Goal: Browse casually: Explore the website without a specific task or goal

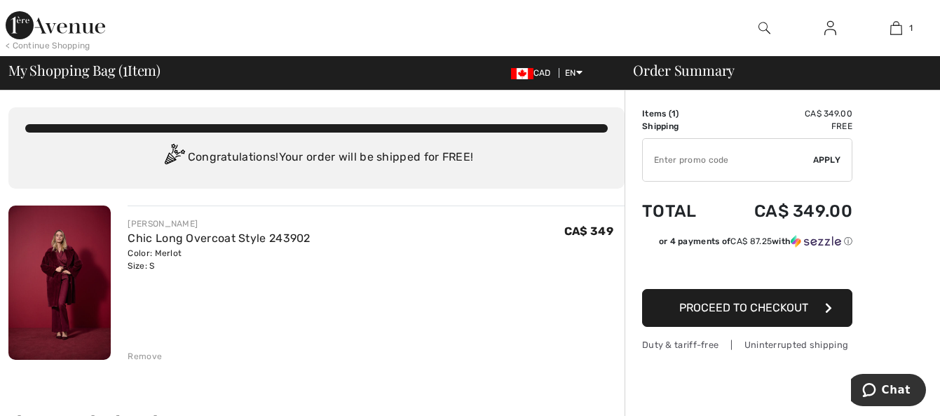
click at [76, 281] on img at bounding box center [59, 282] width 102 height 154
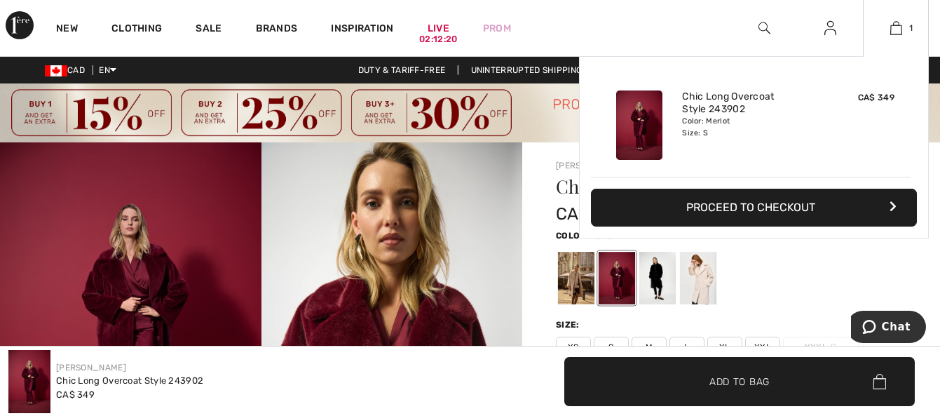
click at [637, 104] on img at bounding box center [639, 124] width 46 height 69
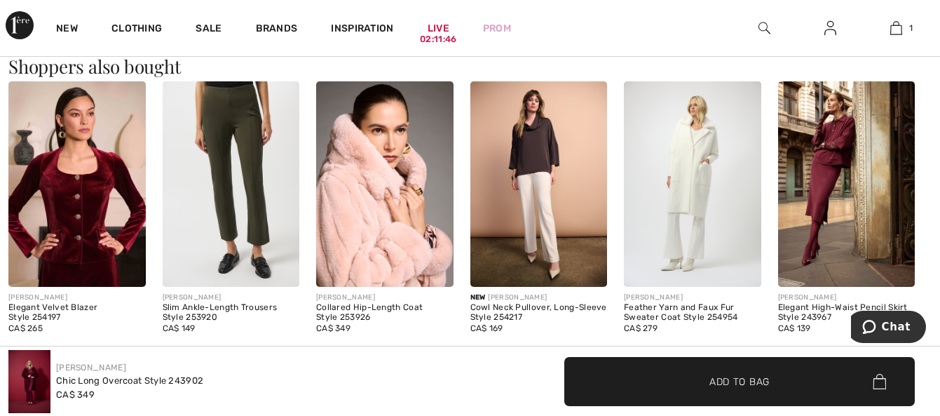
scroll to position [1075, 0]
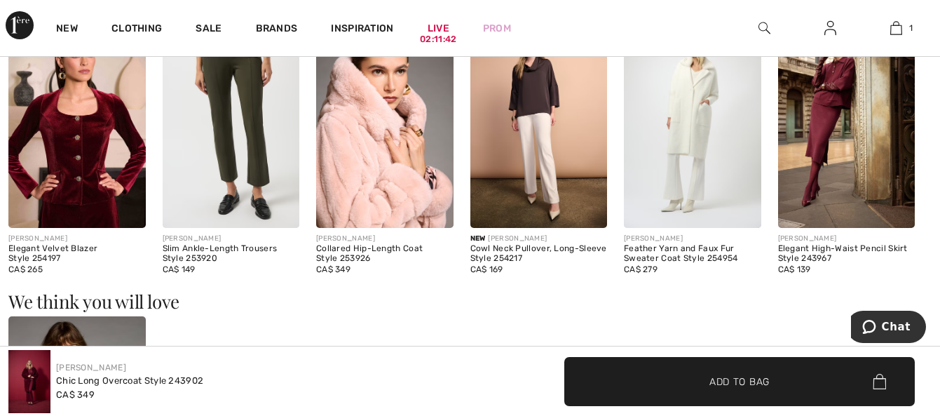
click at [68, 150] on img at bounding box center [76, 124] width 137 height 205
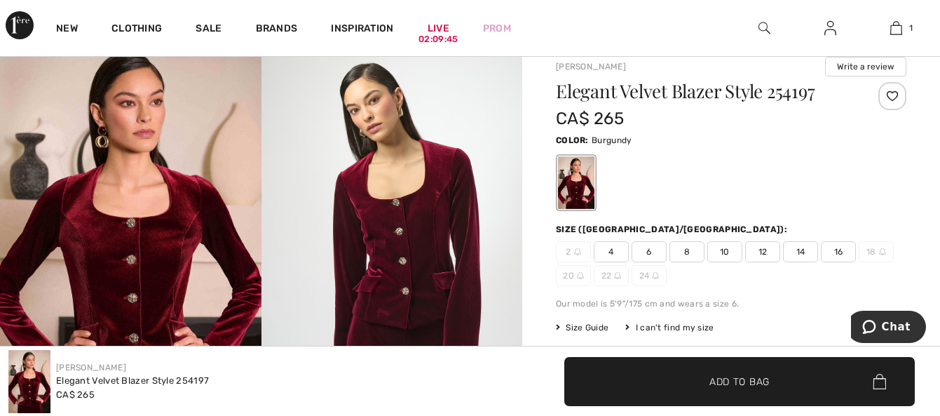
scroll to position [93, 0]
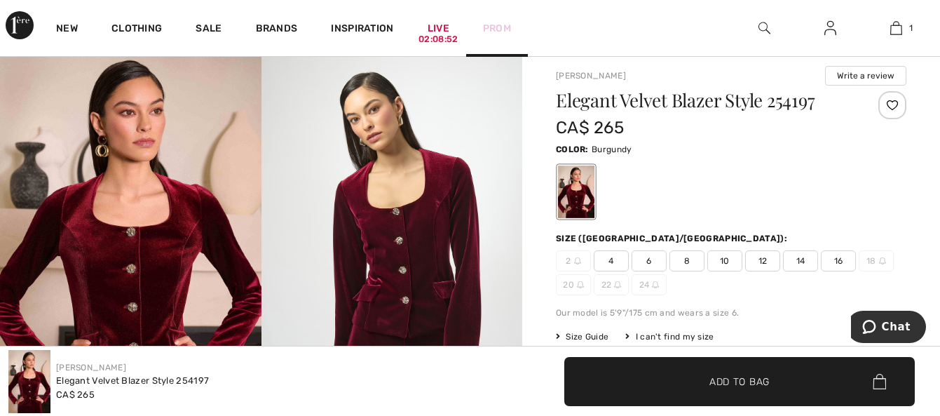
click at [504, 27] on link "Prom" at bounding box center [497, 28] width 28 height 15
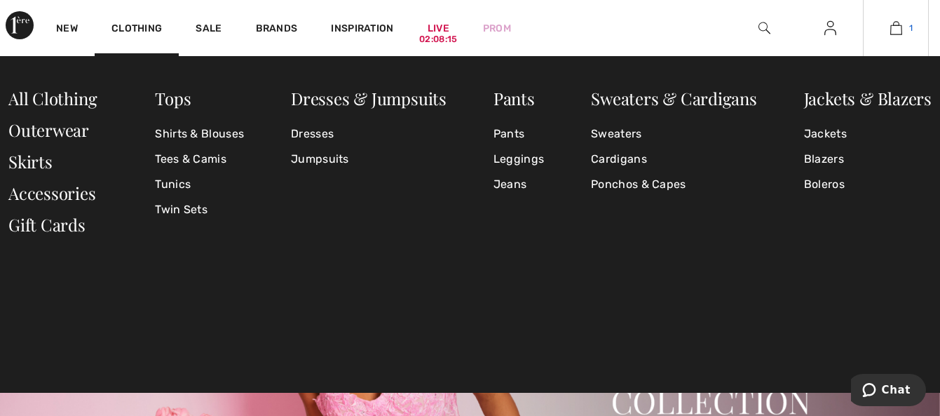
click at [908, 25] on link "1" at bounding box center [896, 28] width 65 height 17
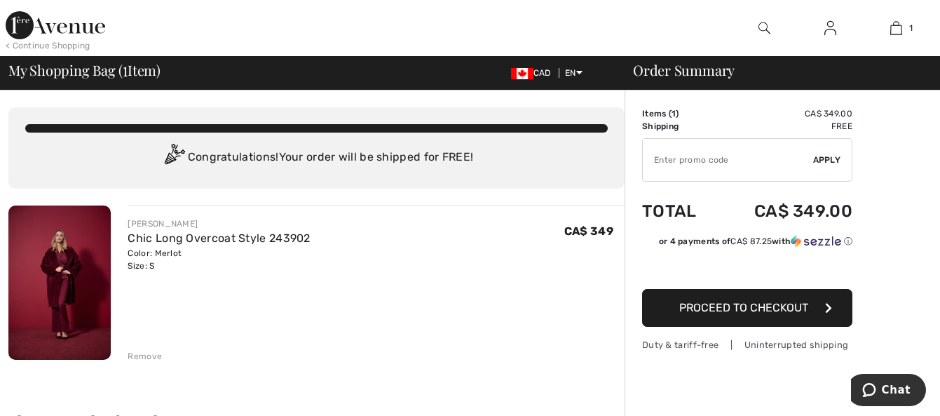
click at [149, 356] on div "Remove" at bounding box center [145, 356] width 34 height 13
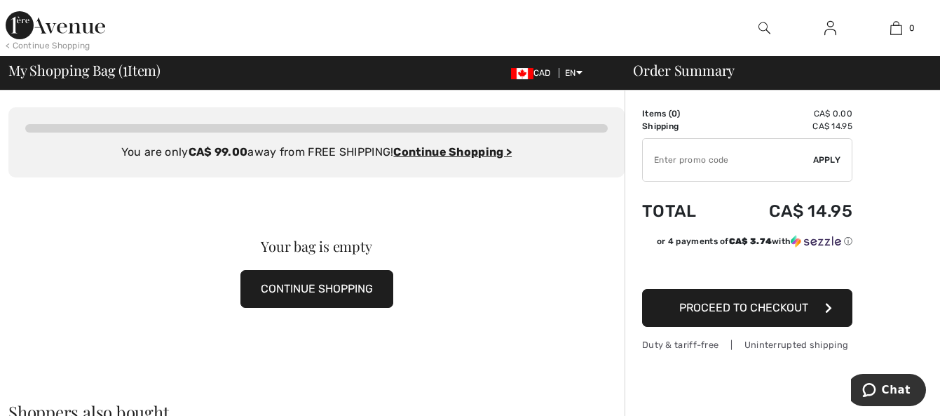
click at [15, 22] on img at bounding box center [56, 25] width 100 height 28
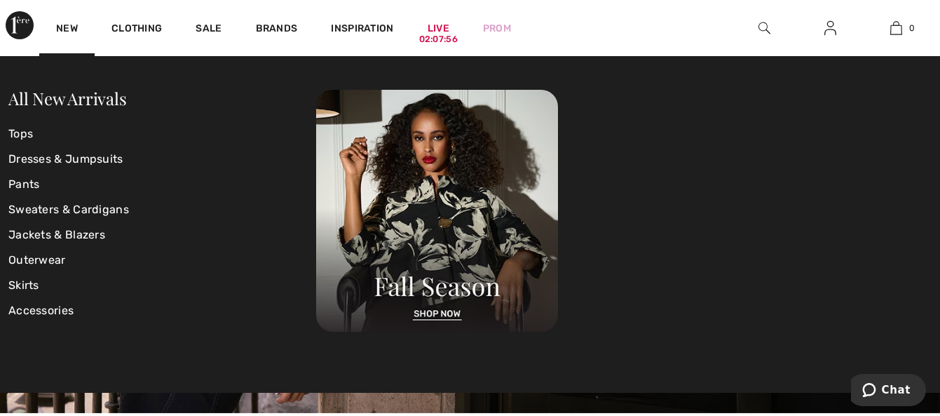
scroll to position [187, 0]
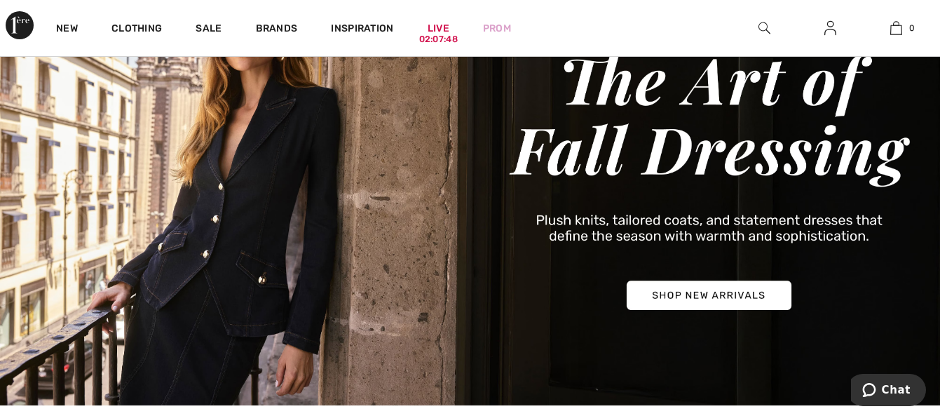
click at [716, 296] on img at bounding box center [470, 180] width 940 height 451
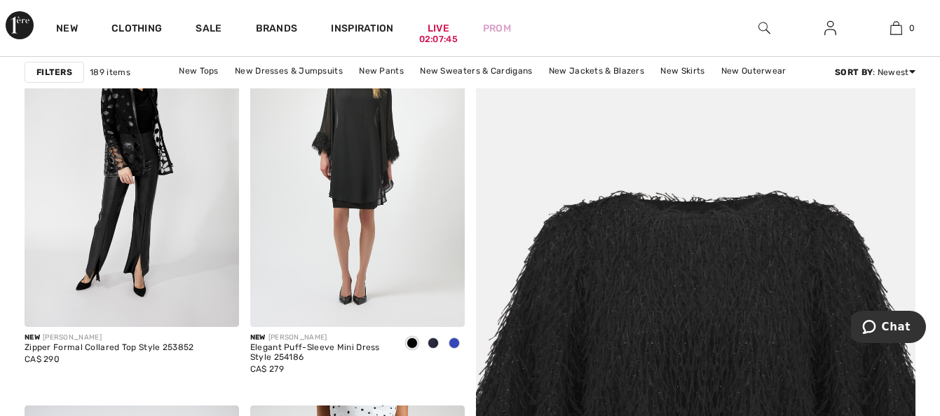
scroll to position [327, 0]
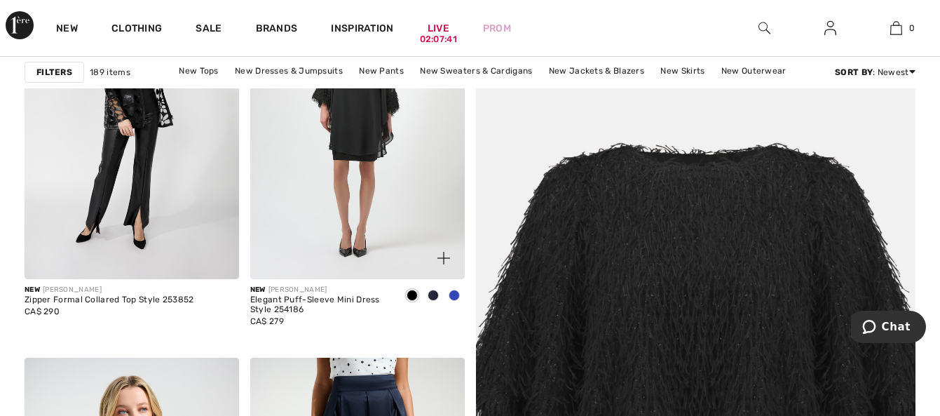
click at [453, 295] on span at bounding box center [454, 295] width 11 height 11
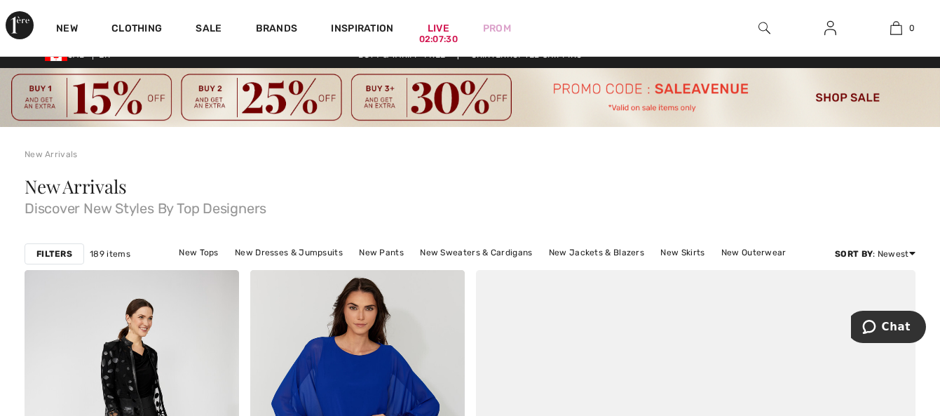
scroll to position [0, 0]
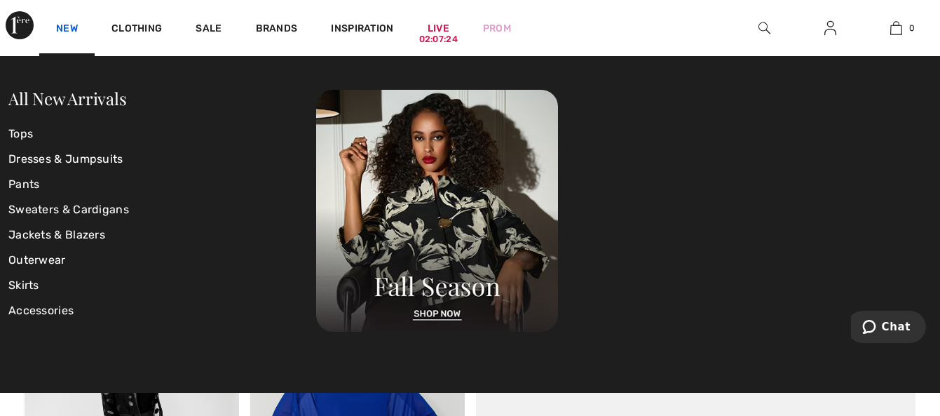
click at [65, 26] on link "New" at bounding box center [67, 29] width 22 height 15
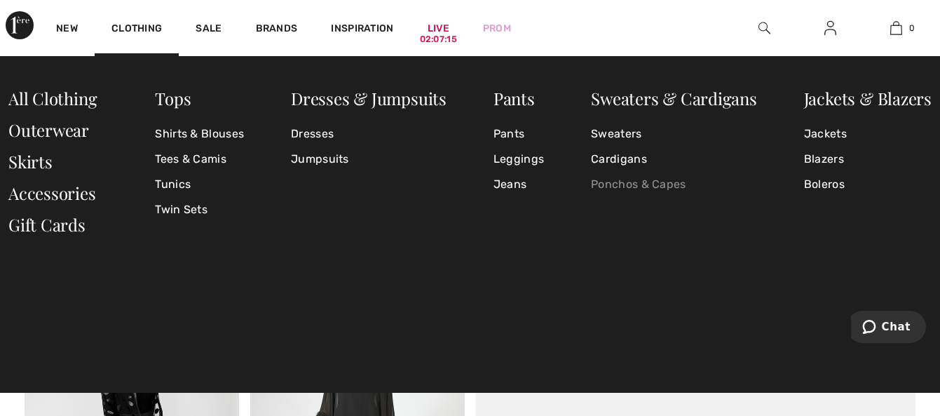
click at [645, 184] on link "Ponchos & Capes" at bounding box center [674, 184] width 166 height 25
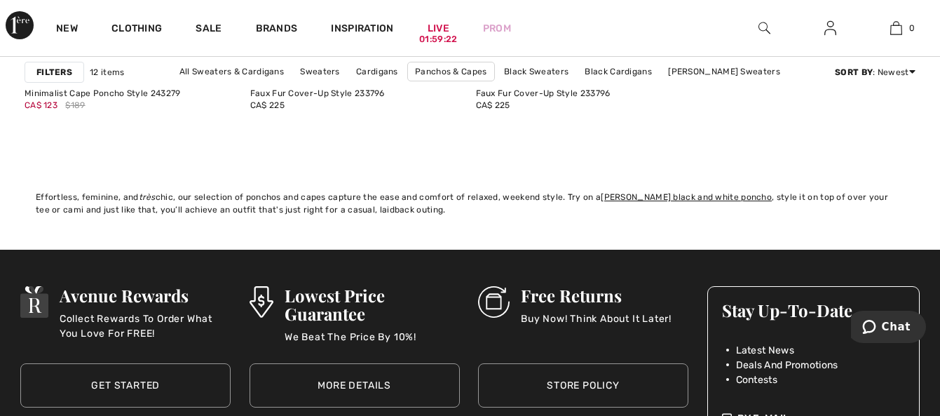
scroll to position [1730, 0]
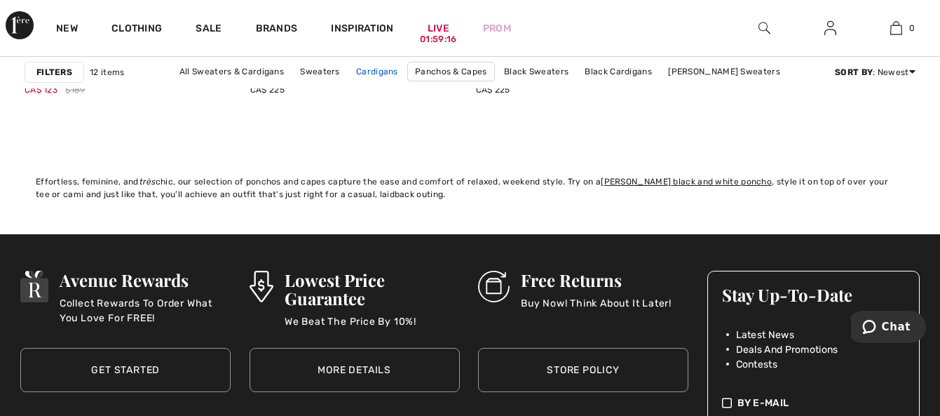
click at [385, 72] on link "Cardigans" at bounding box center [377, 71] width 56 height 18
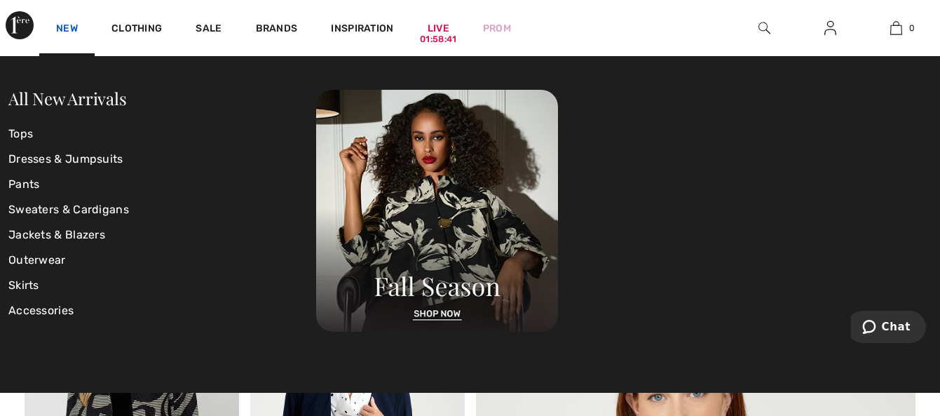
click at [74, 32] on link "New" at bounding box center [67, 29] width 22 height 15
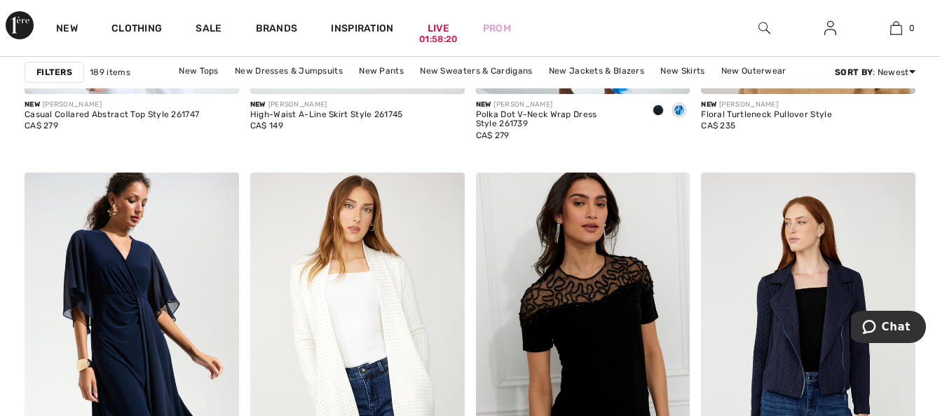
scroll to position [1403, 0]
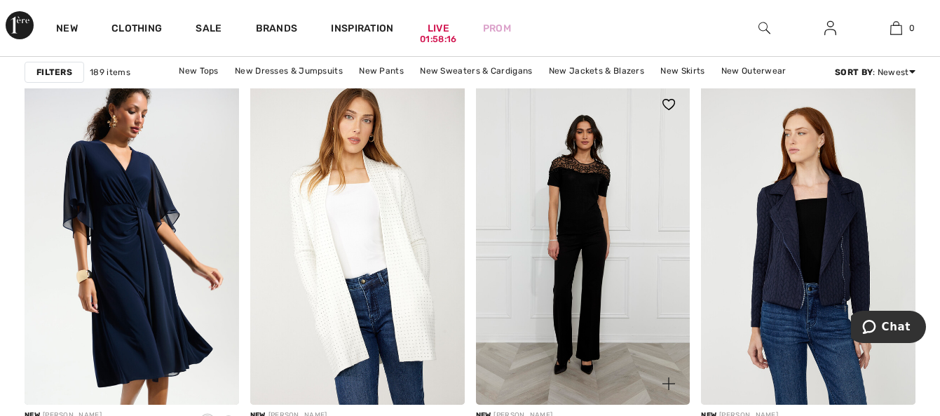
click at [602, 219] on img at bounding box center [583, 244] width 215 height 322
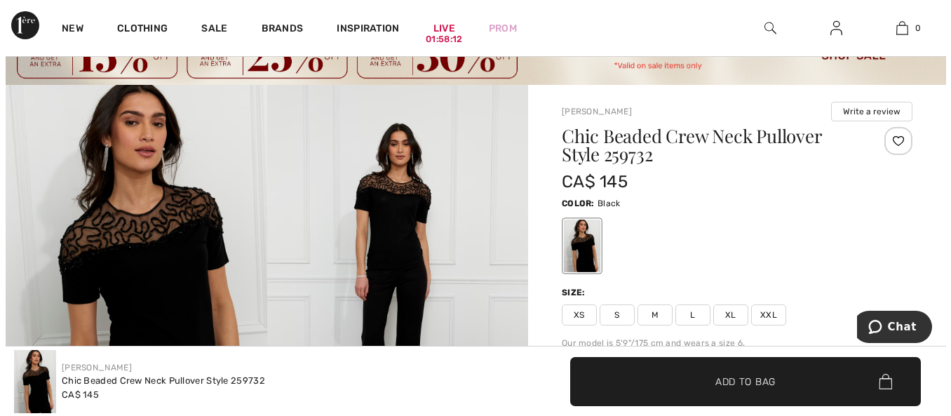
scroll to position [47, 0]
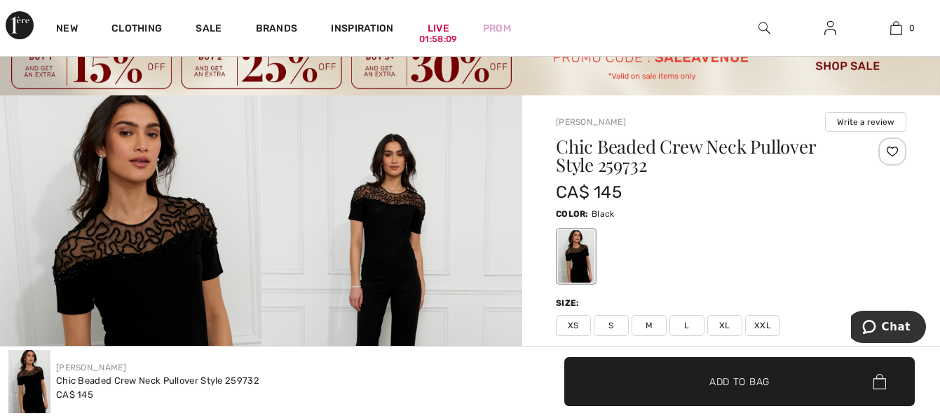
click at [146, 253] on img at bounding box center [131, 291] width 262 height 392
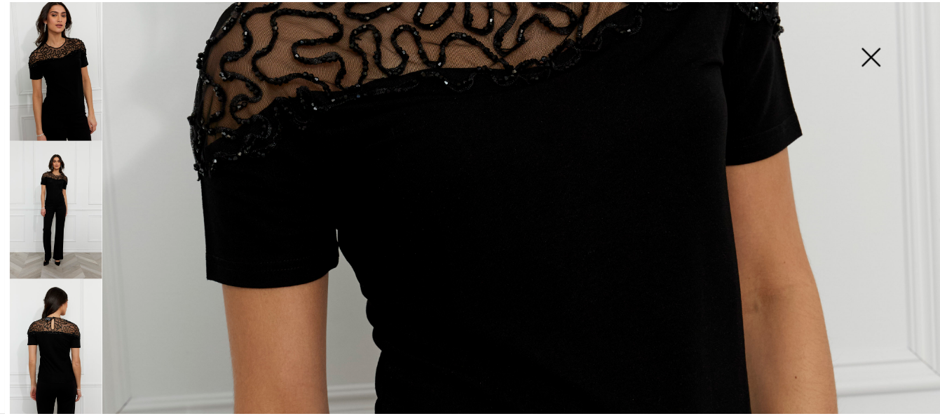
scroll to position [514, 0]
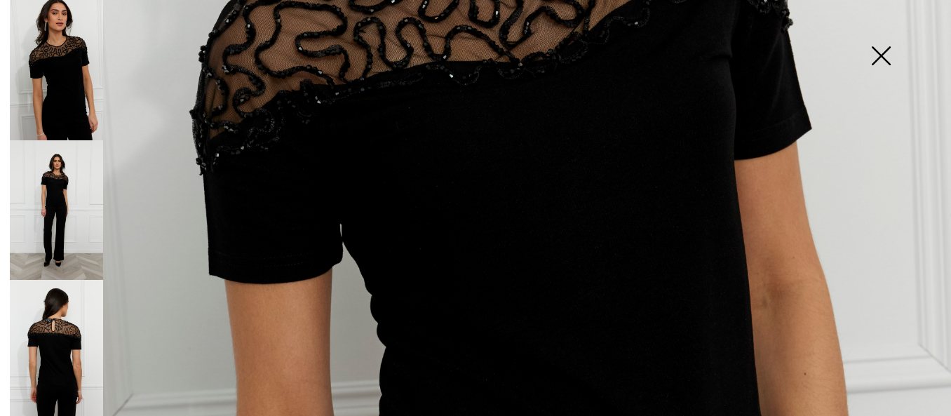
click at [882, 56] on img at bounding box center [881, 57] width 70 height 72
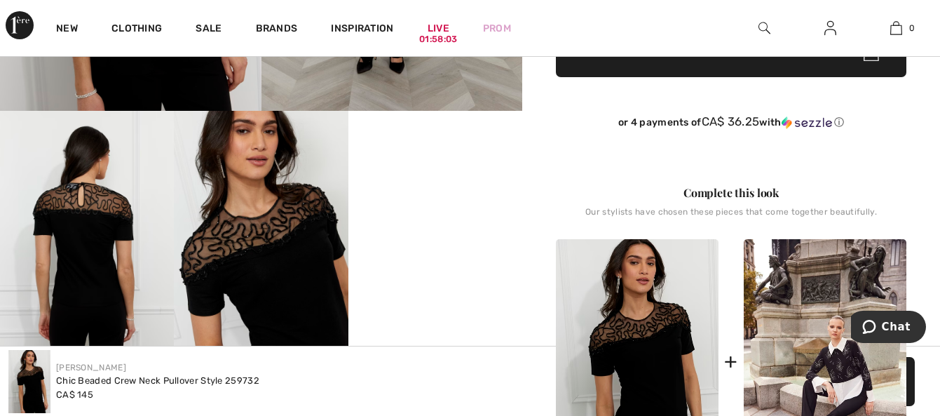
scroll to position [468, 0]
